Goal: Task Accomplishment & Management: Manage account settings

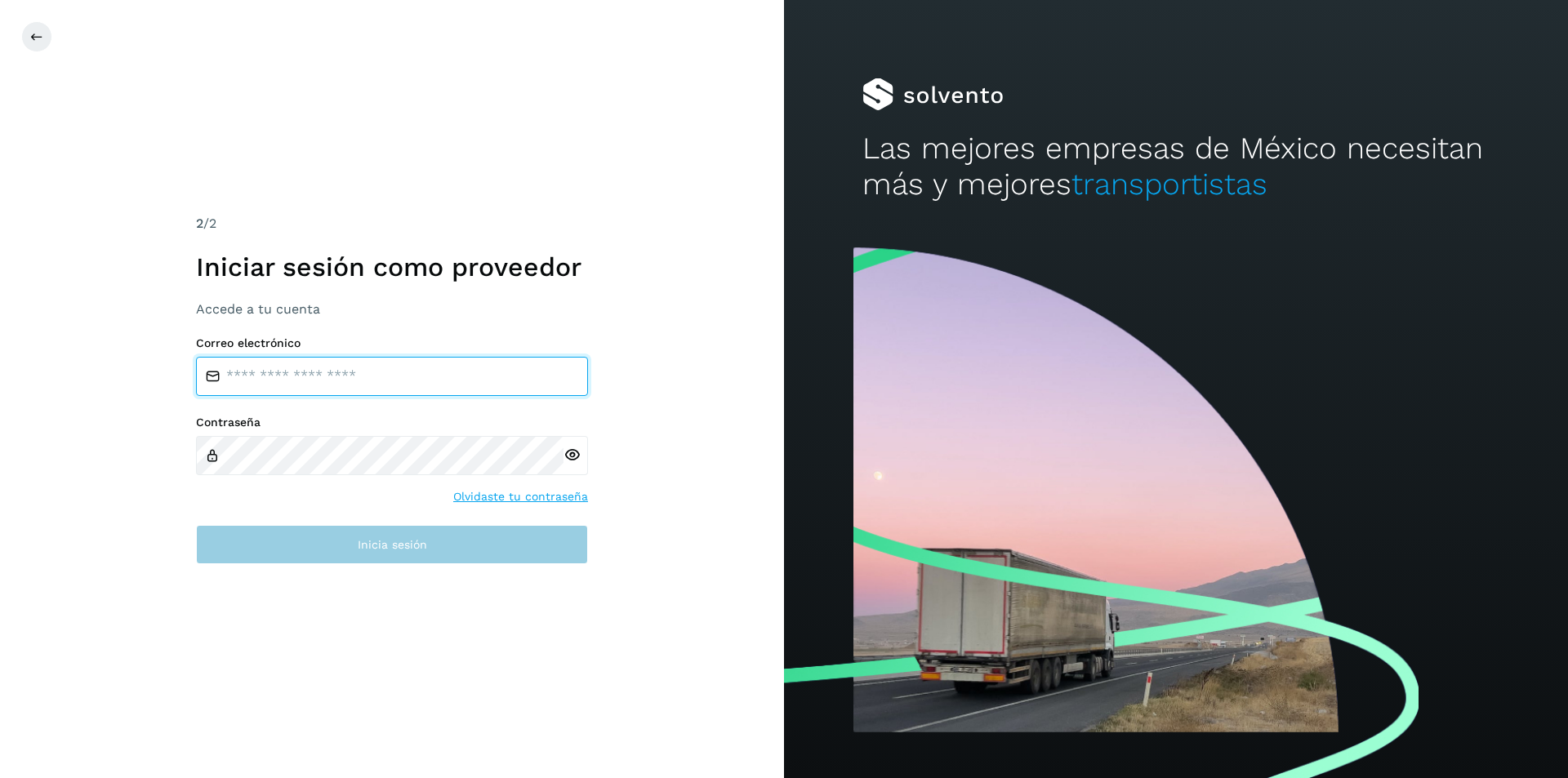
type input "**********"
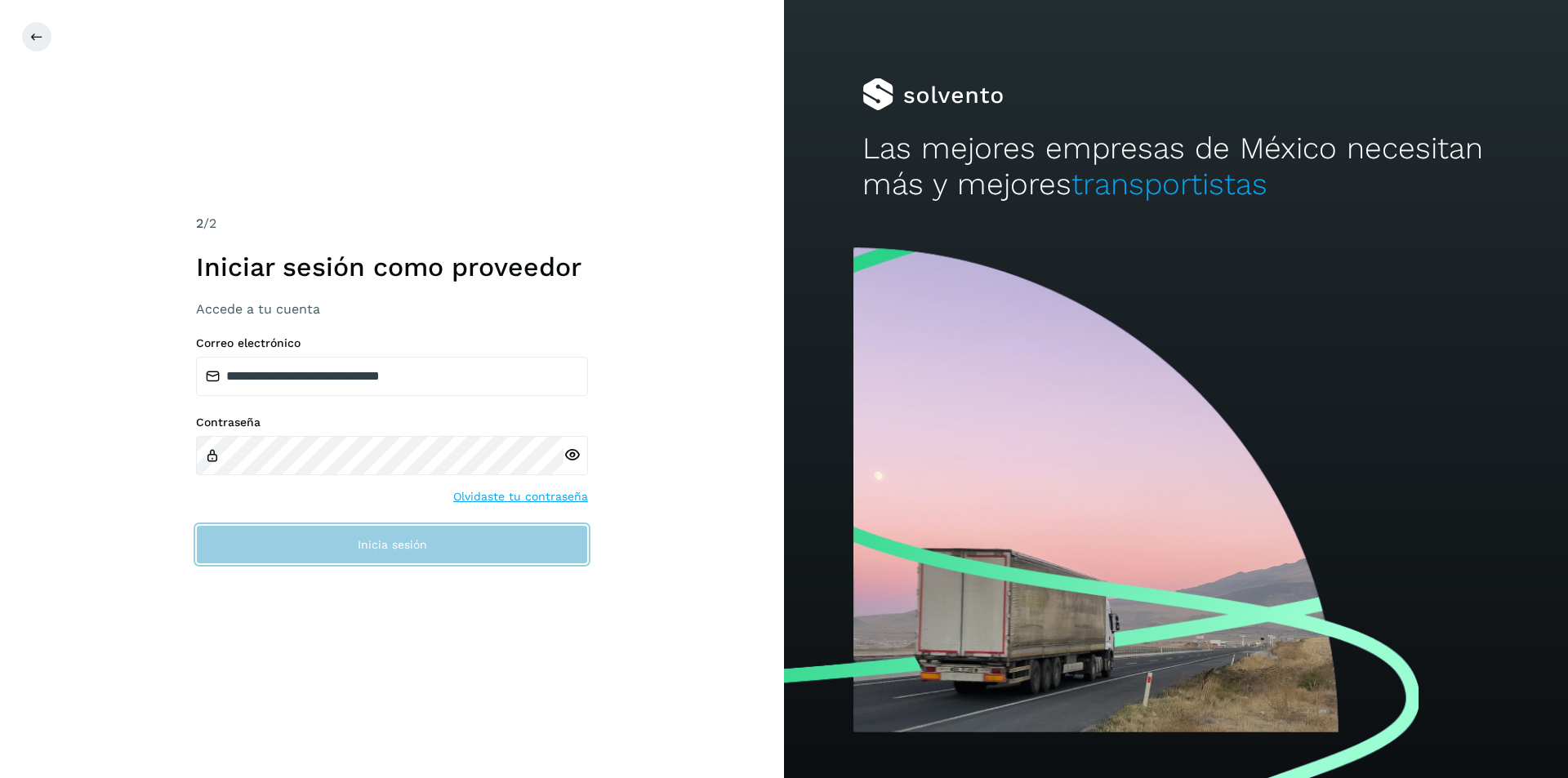
click at [395, 562] on button "Inicia sesión" at bounding box center [392, 545] width 392 height 39
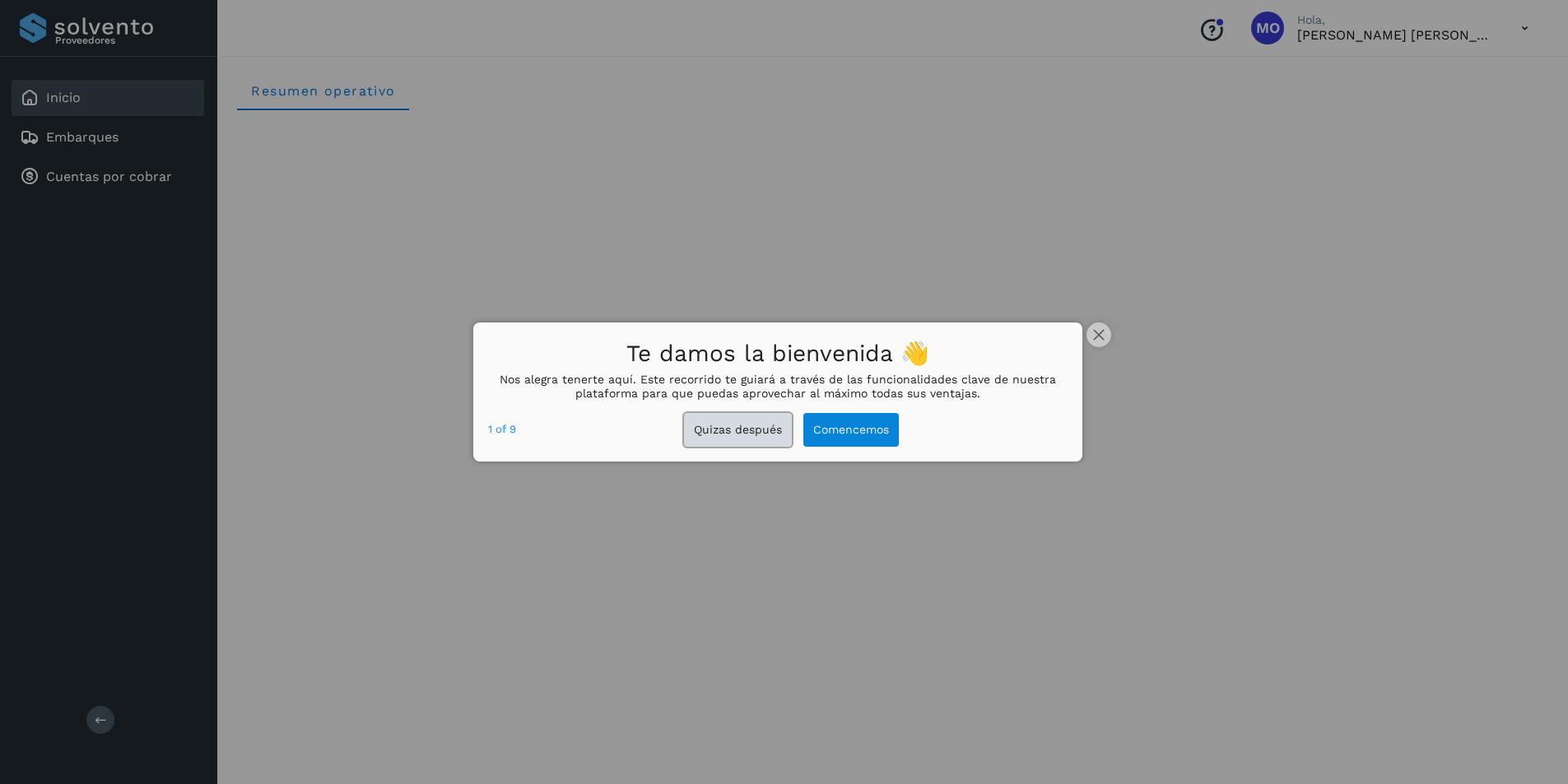
click at [745, 428] on button "Quizas después" at bounding box center [738, 429] width 108 height 33
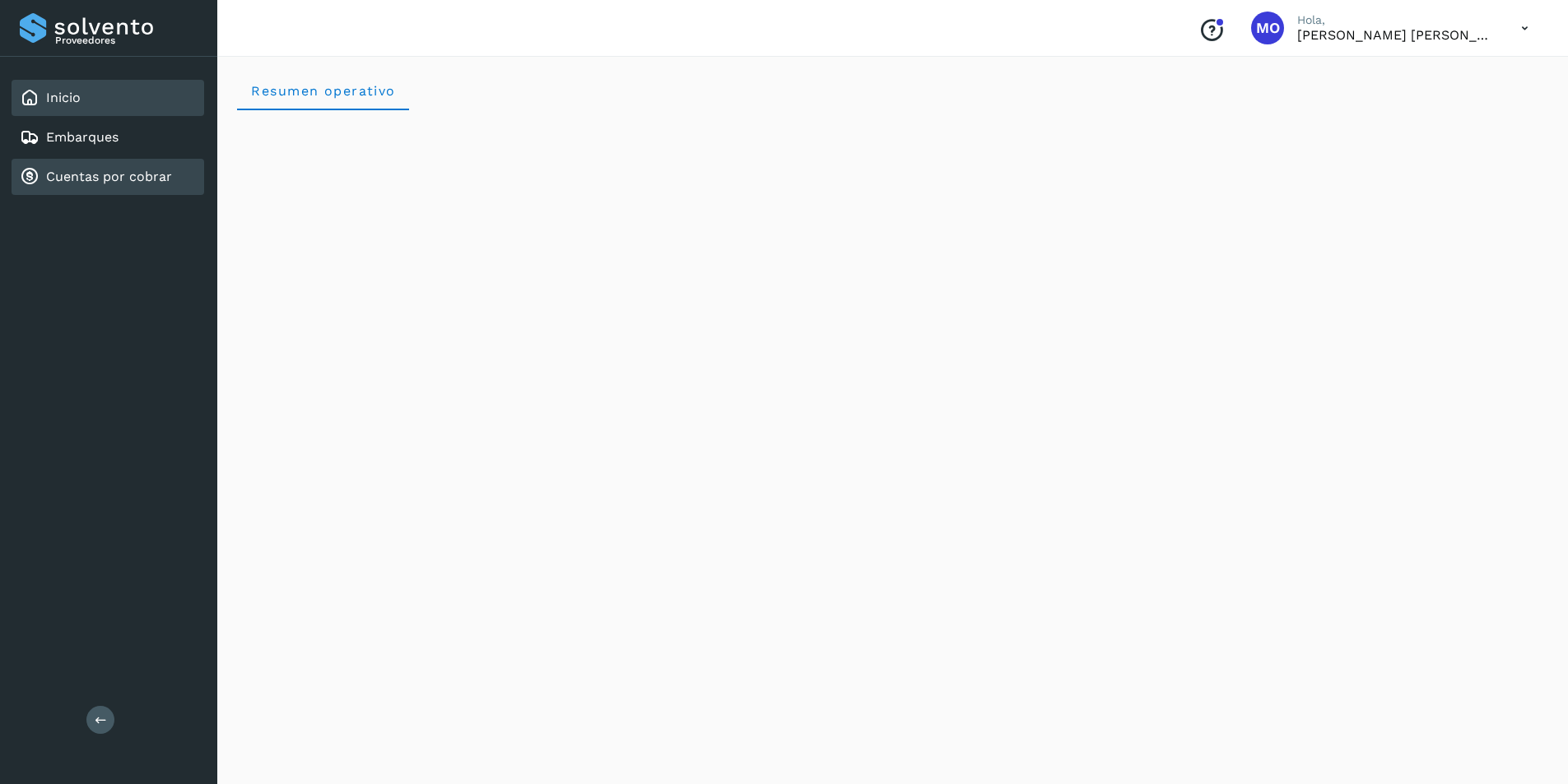
click at [160, 175] on link "Cuentas por cobrar" at bounding box center [109, 177] width 126 height 15
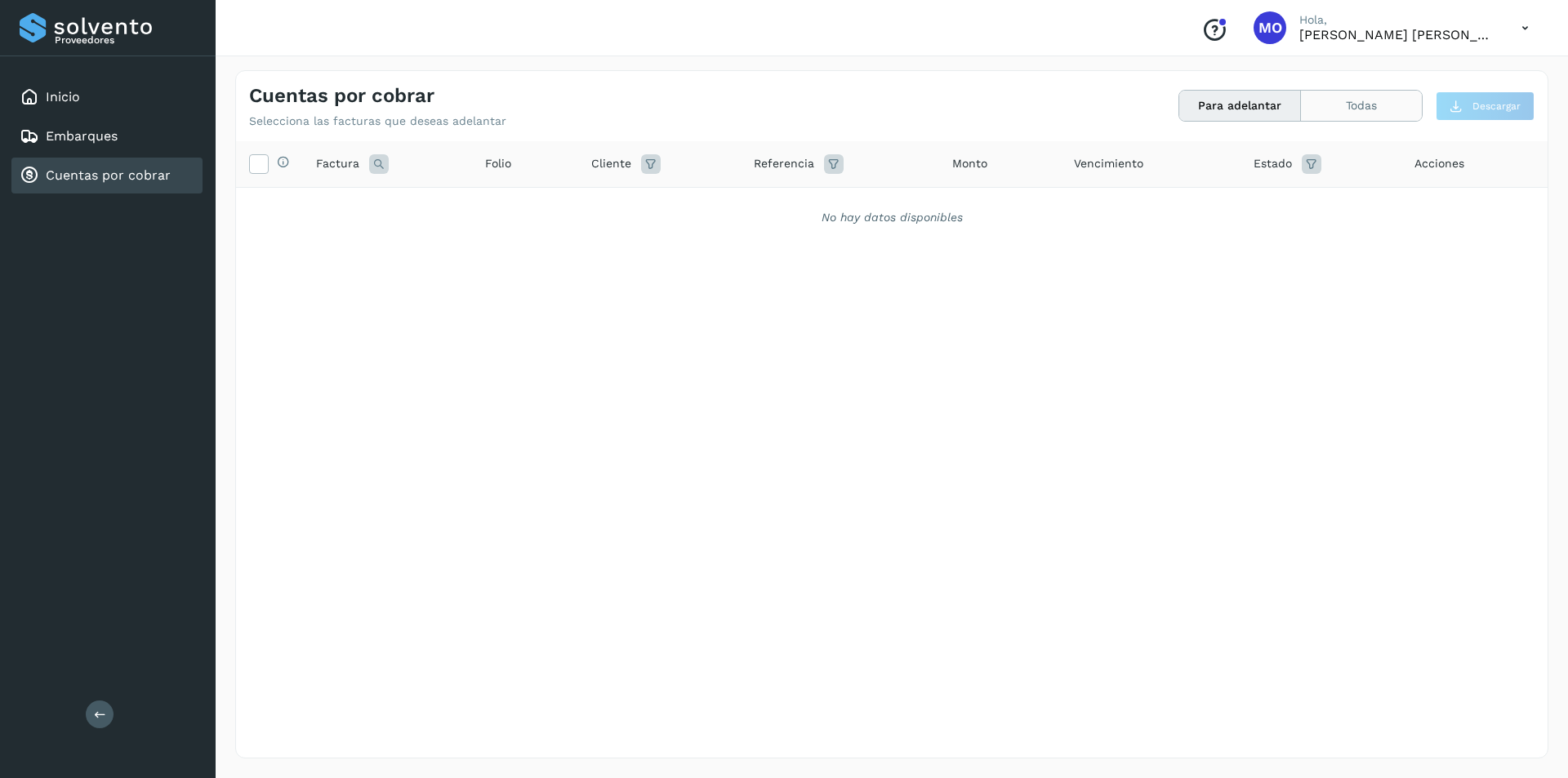
click at [1336, 104] on button "Todas" at bounding box center [1361, 106] width 121 height 31
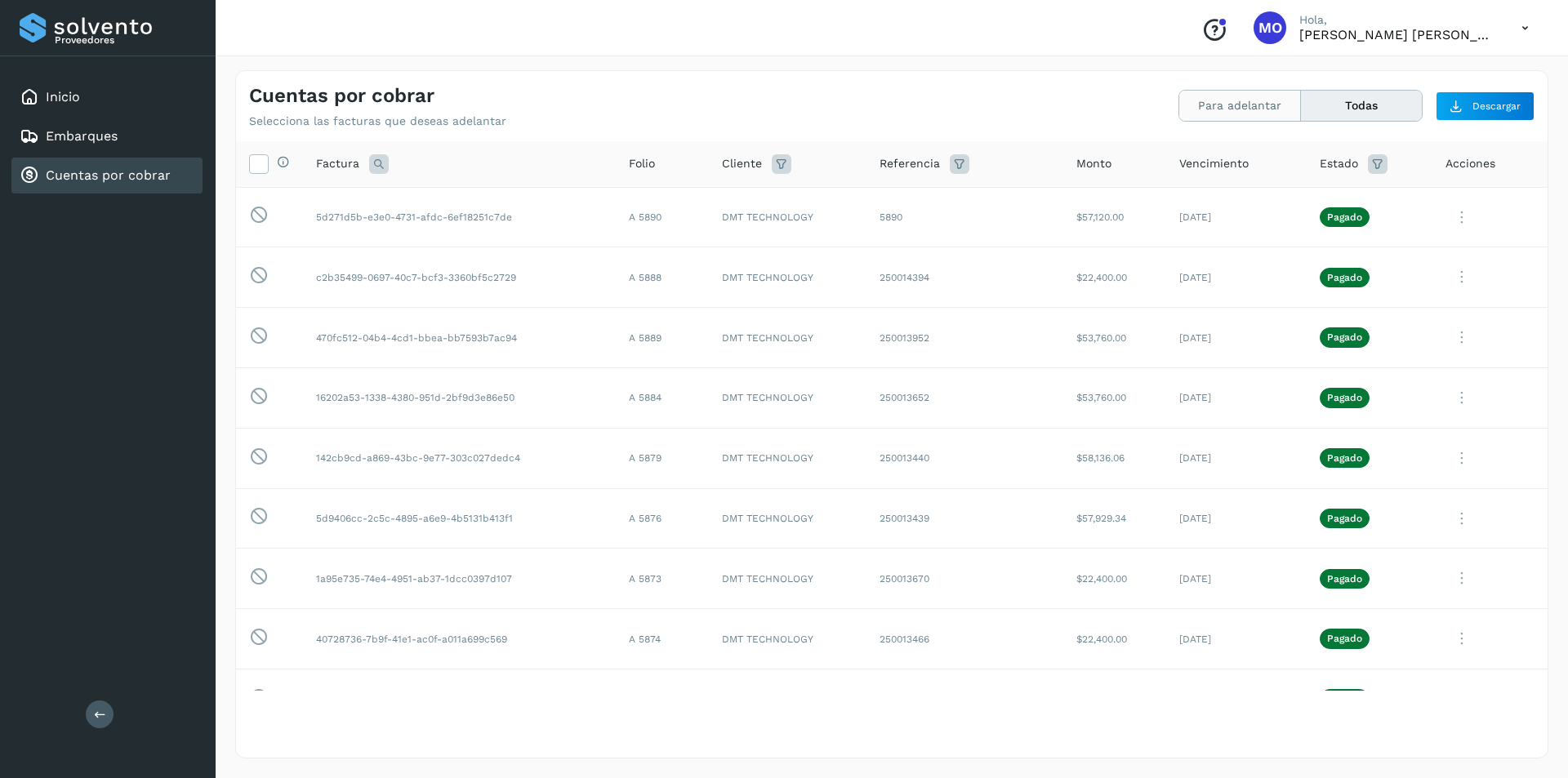
click at [1281, 102] on button "Para adelantar" at bounding box center [1240, 106] width 122 height 31
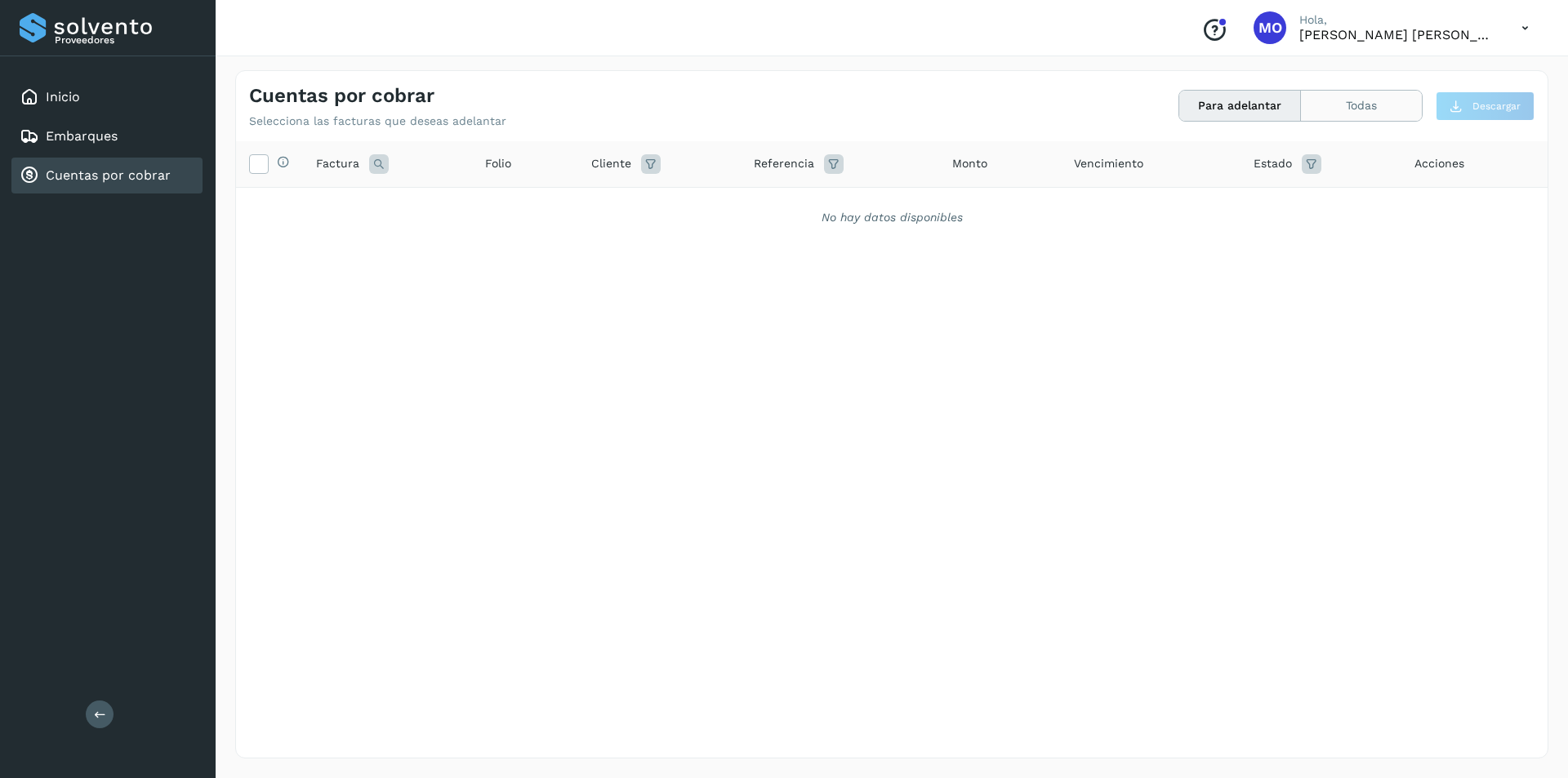
click at [1378, 105] on button "Todas" at bounding box center [1361, 106] width 121 height 31
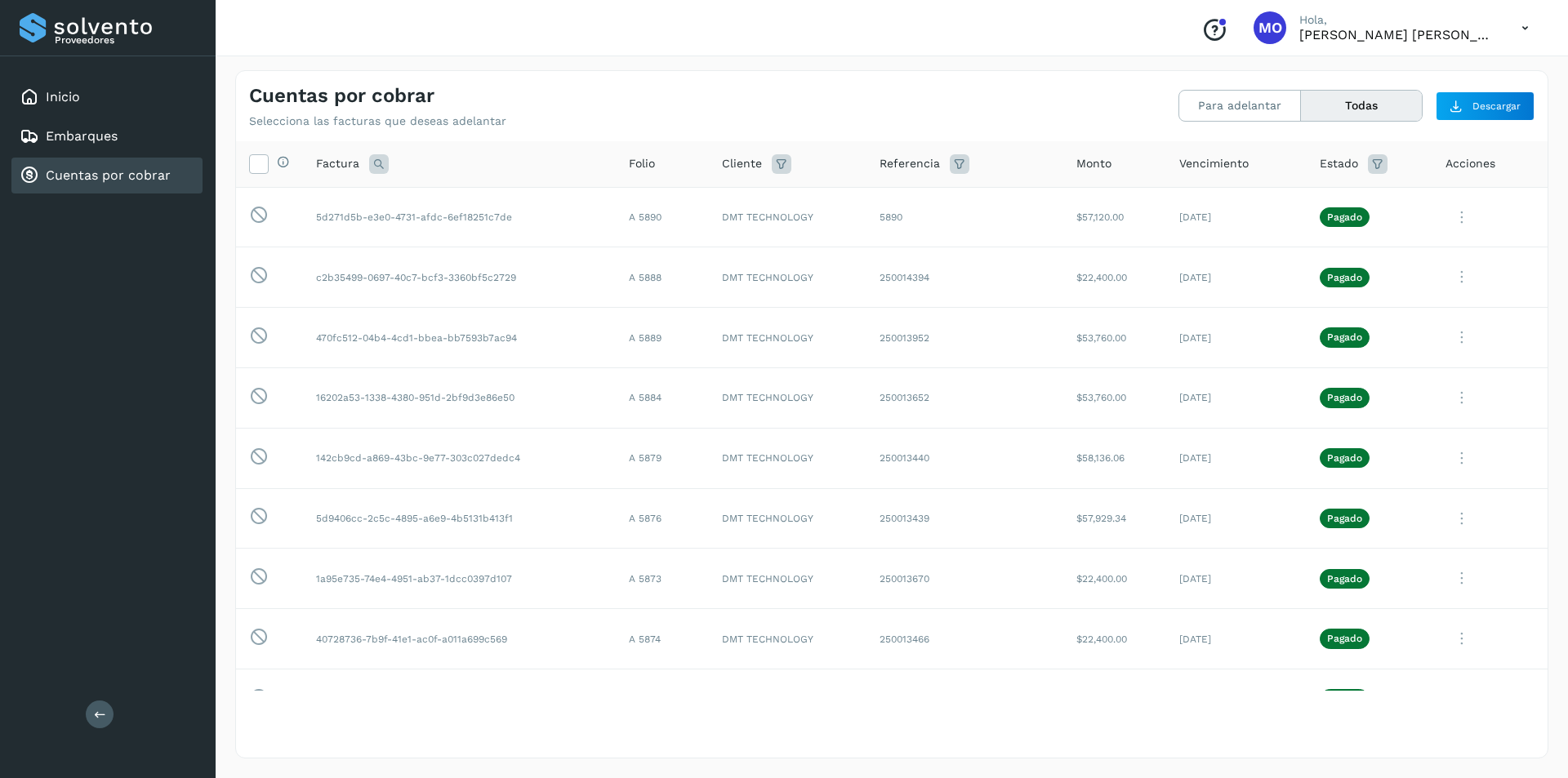
click at [77, 184] on div "Cuentas por cobrar" at bounding box center [95, 175] width 151 height 20
click at [93, 172] on link "Cuentas por cobrar" at bounding box center [108, 175] width 125 height 15
